Goal: Information Seeking & Learning: Learn about a topic

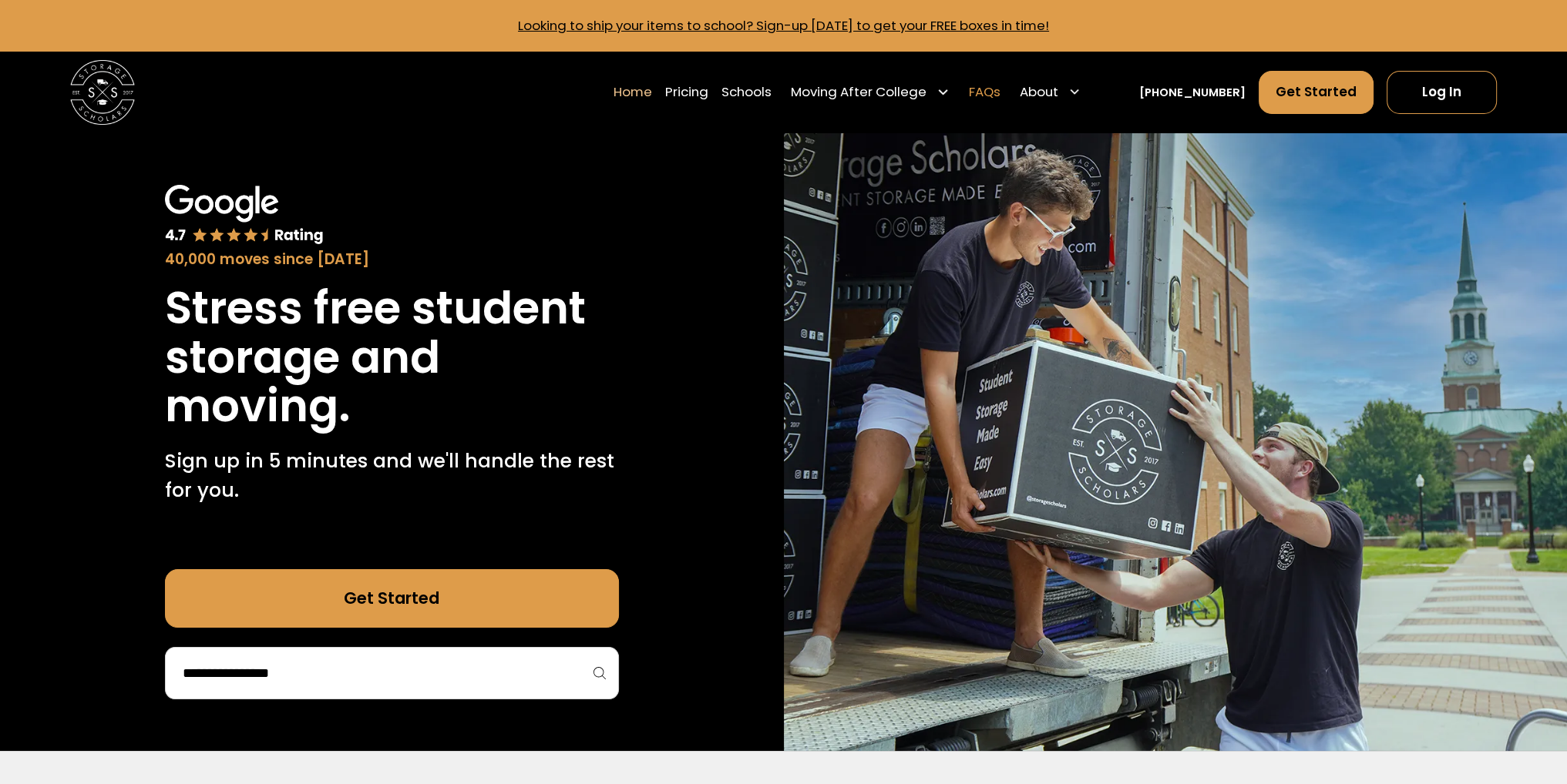
click at [1000, 92] on link "FAQs" at bounding box center [985, 92] width 31 height 45
click at [709, 96] on link "Pricing" at bounding box center [687, 92] width 43 height 45
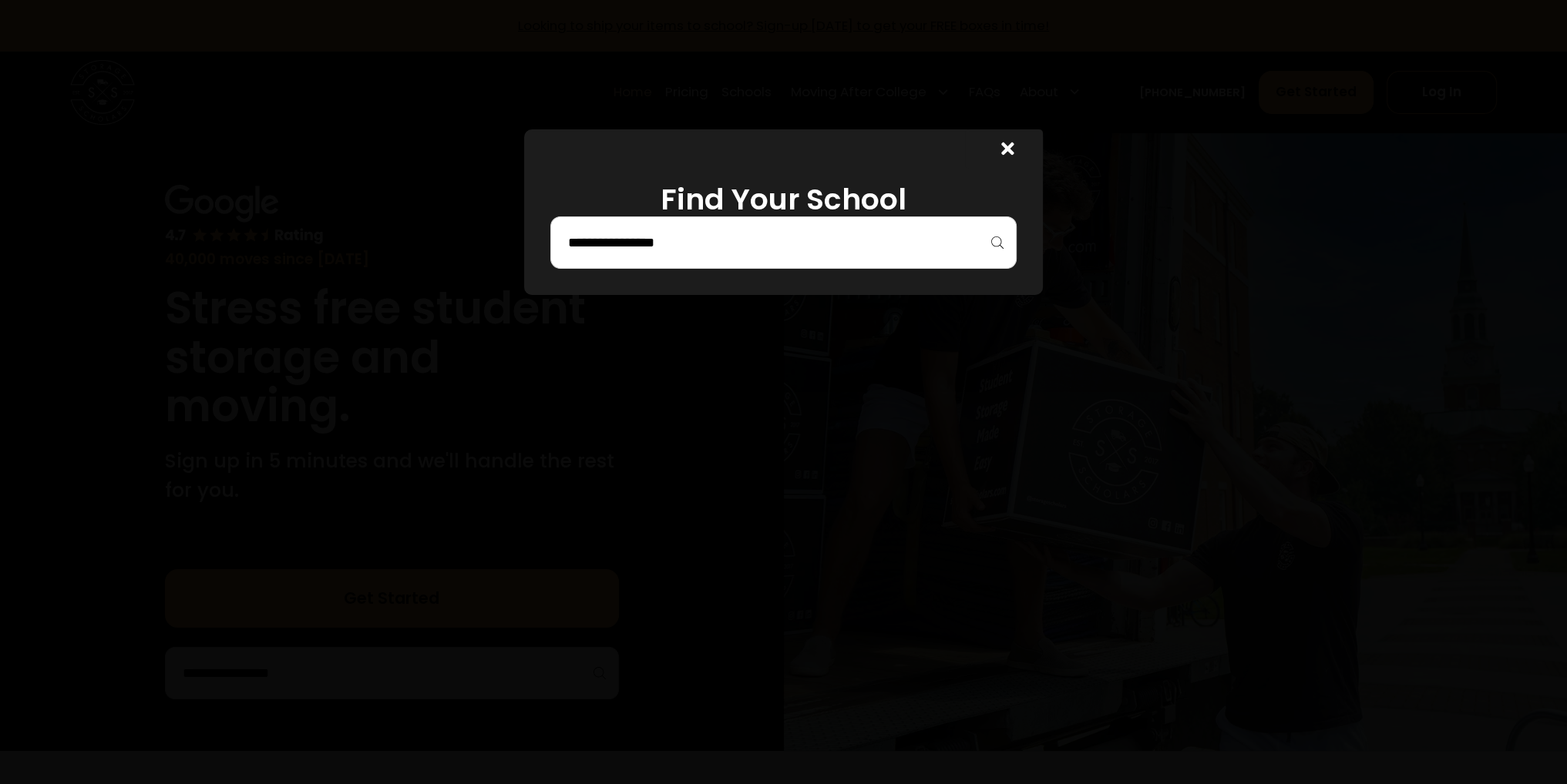
click at [1013, 149] on icon at bounding box center [1007, 148] width 13 height 13
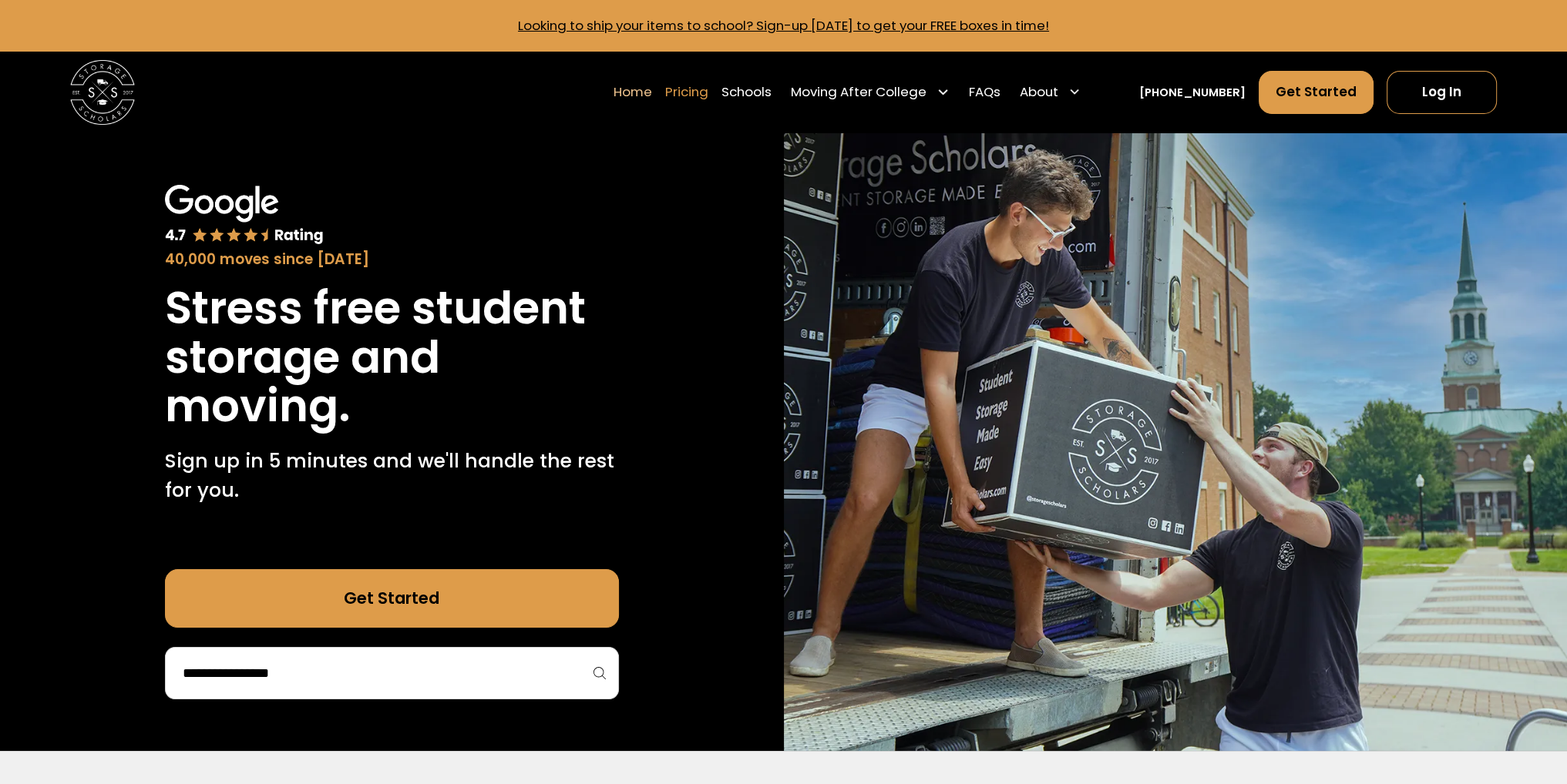
click at [709, 91] on link "Pricing" at bounding box center [687, 92] width 43 height 45
click at [1000, 92] on link "FAQs" at bounding box center [985, 92] width 31 height 45
